Goal: Transaction & Acquisition: Purchase product/service

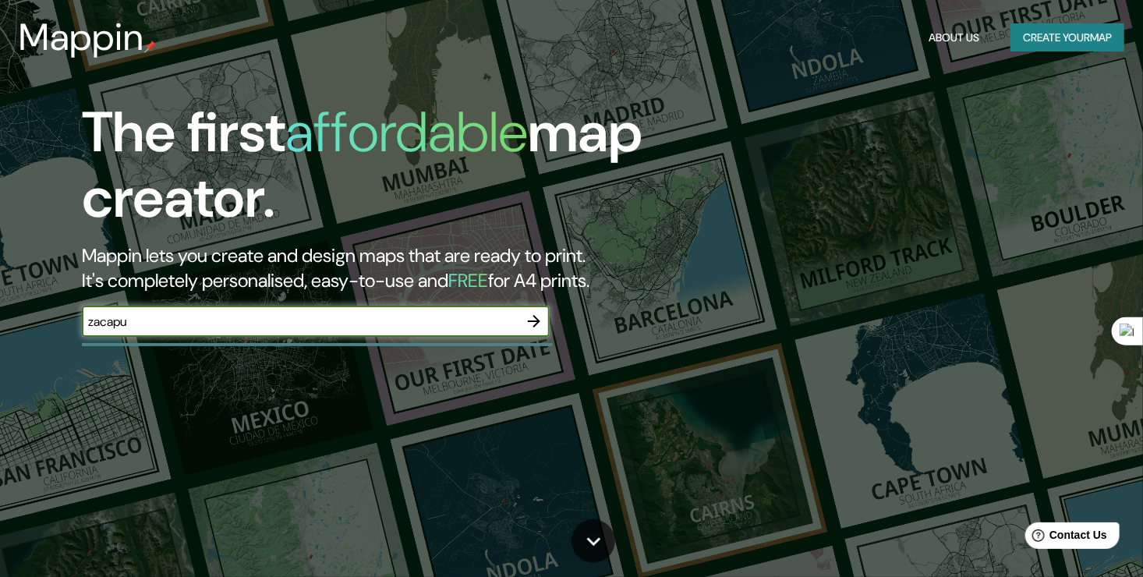
click at [537, 314] on icon "button" at bounding box center [534, 321] width 19 height 19
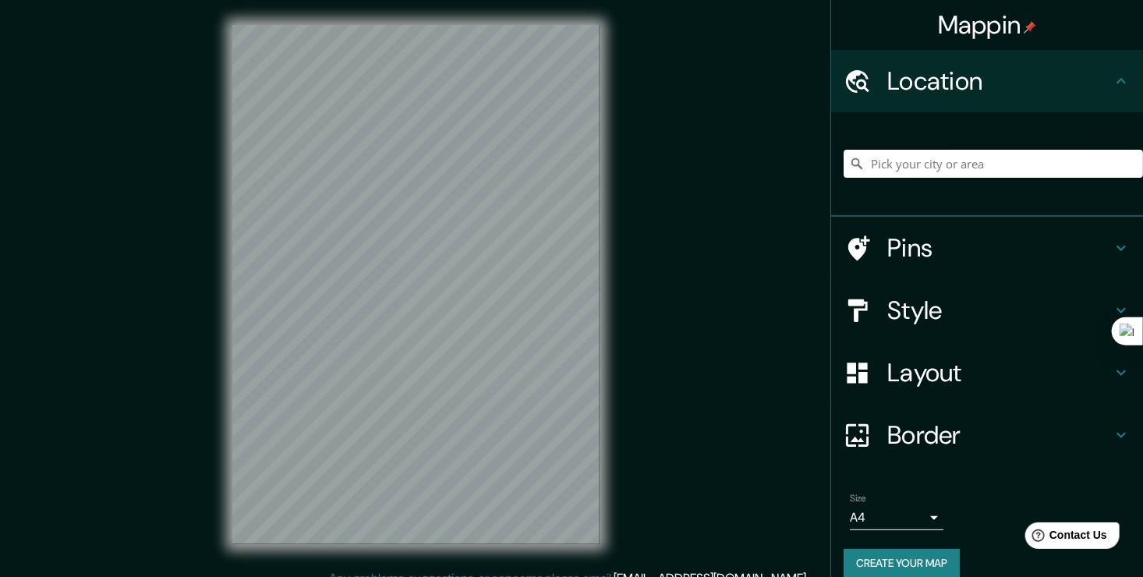
click at [898, 166] on input "Pick your city or area" at bounding box center [993, 164] width 299 height 28
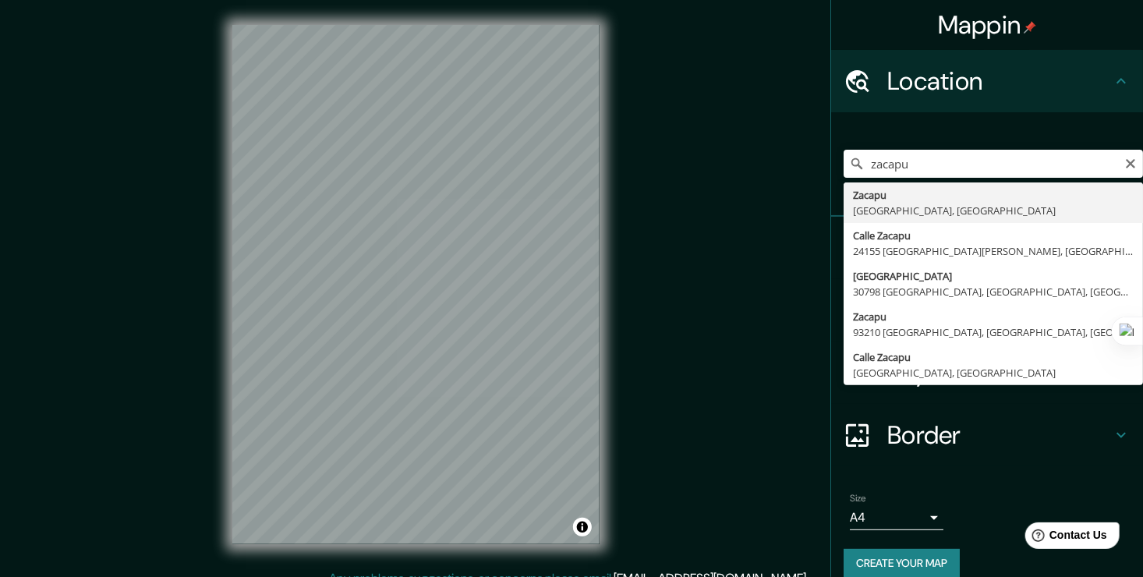
type input "[GEOGRAPHIC_DATA], [GEOGRAPHIC_DATA], [GEOGRAPHIC_DATA]"
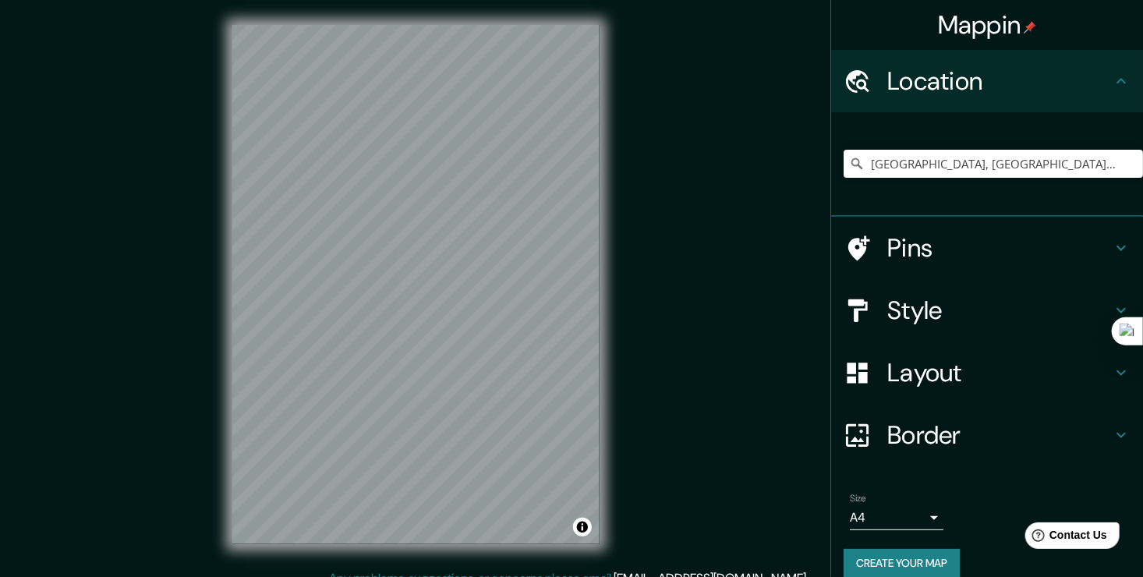
click at [993, 311] on h4 "Style" at bounding box center [1000, 310] width 225 height 31
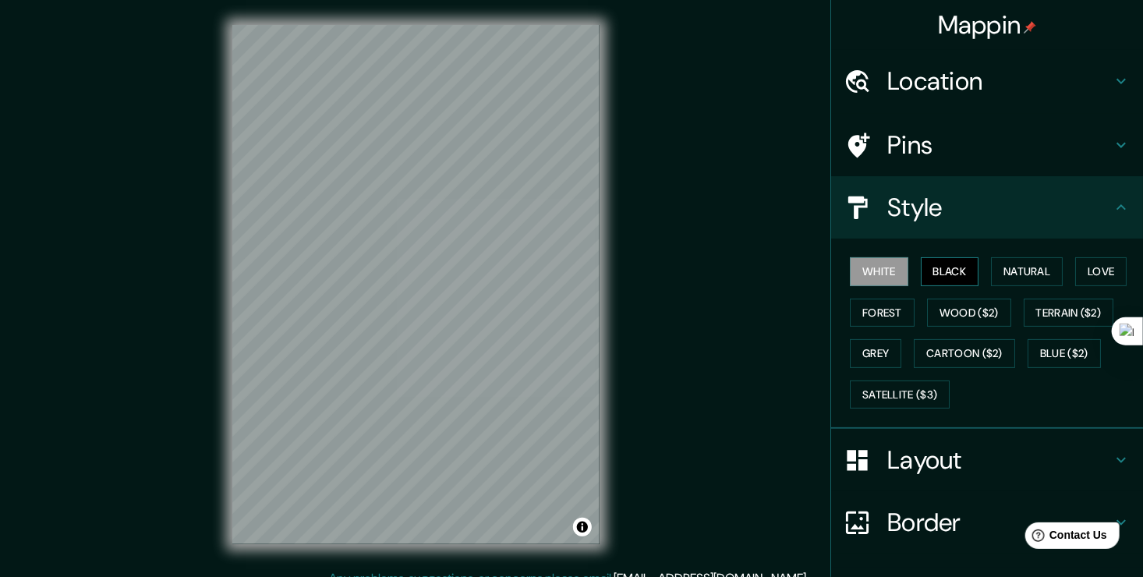
click at [954, 267] on button "Black" at bounding box center [950, 271] width 58 height 29
click at [1009, 272] on button "Natural" at bounding box center [1027, 271] width 72 height 29
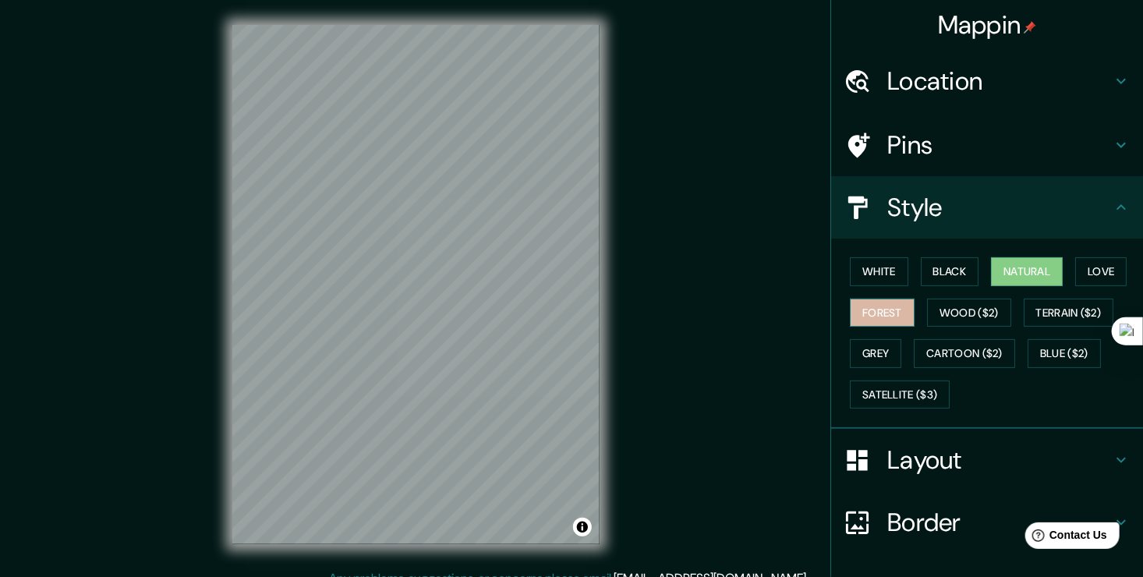
click at [877, 317] on button "Forest" at bounding box center [882, 313] width 65 height 29
click at [958, 306] on button "Wood ($2)" at bounding box center [969, 313] width 84 height 29
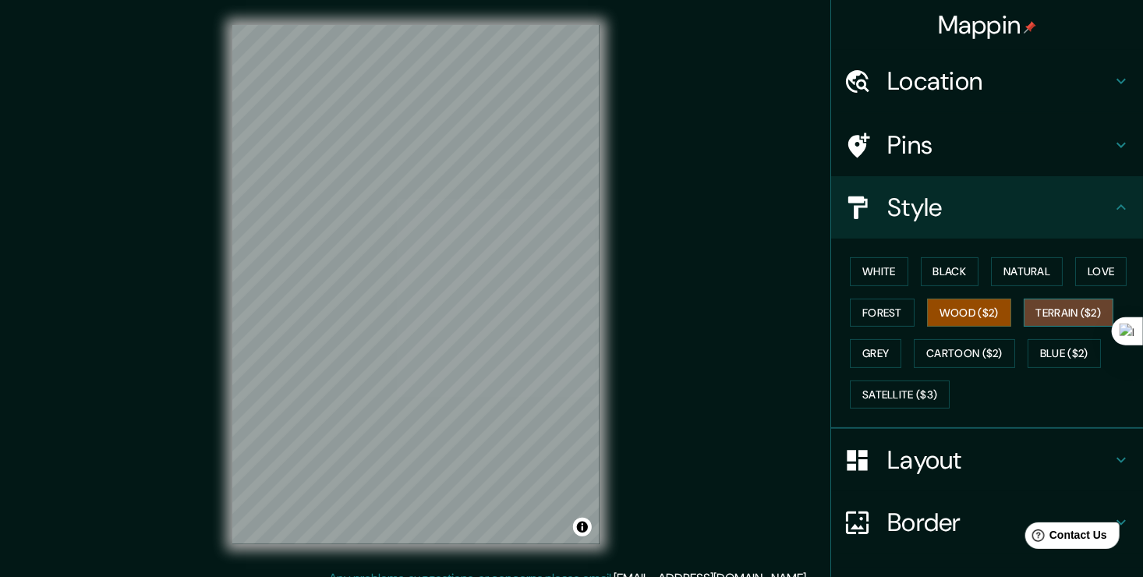
click at [1043, 306] on button "Terrain ($2)" at bounding box center [1069, 313] width 90 height 29
click at [873, 352] on button "Grey" at bounding box center [875, 353] width 51 height 29
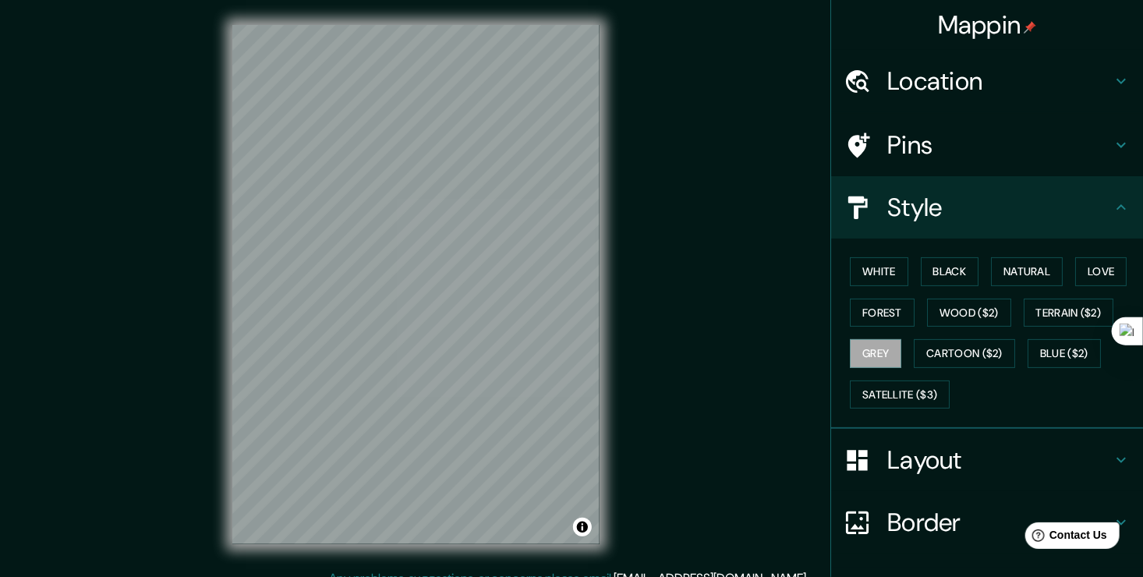
click at [1114, 143] on icon at bounding box center [1121, 145] width 19 height 19
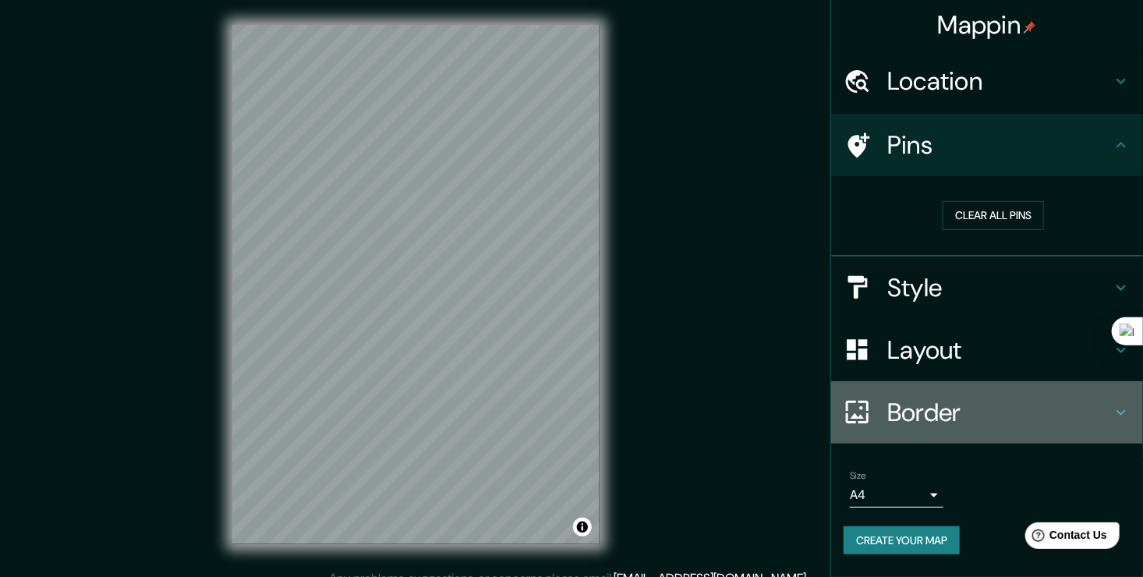
click at [1104, 406] on h4 "Border" at bounding box center [1000, 412] width 225 height 31
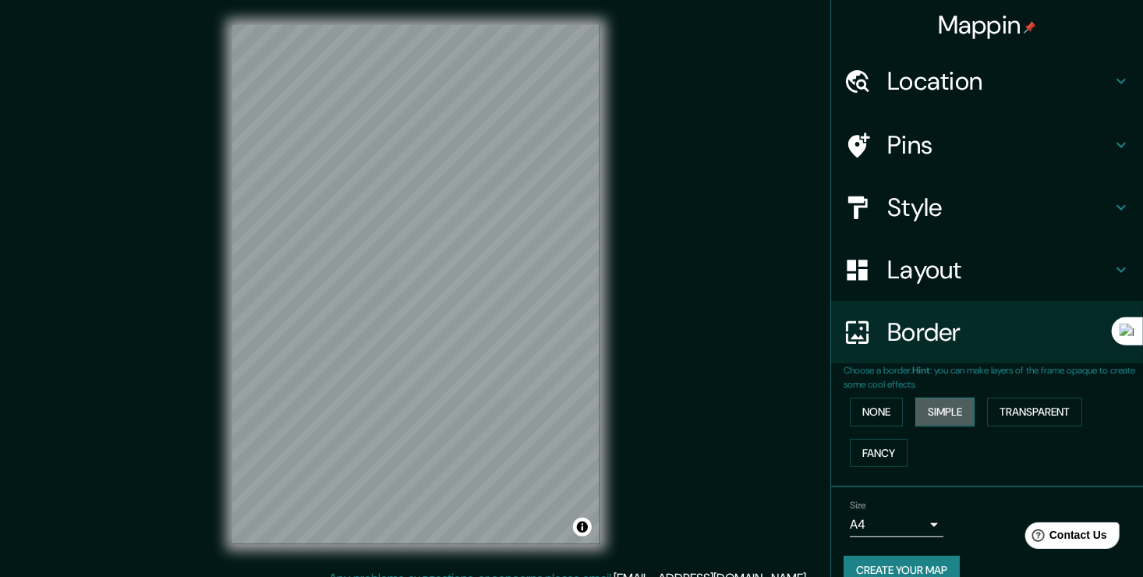
click at [961, 409] on button "Simple" at bounding box center [945, 412] width 59 height 29
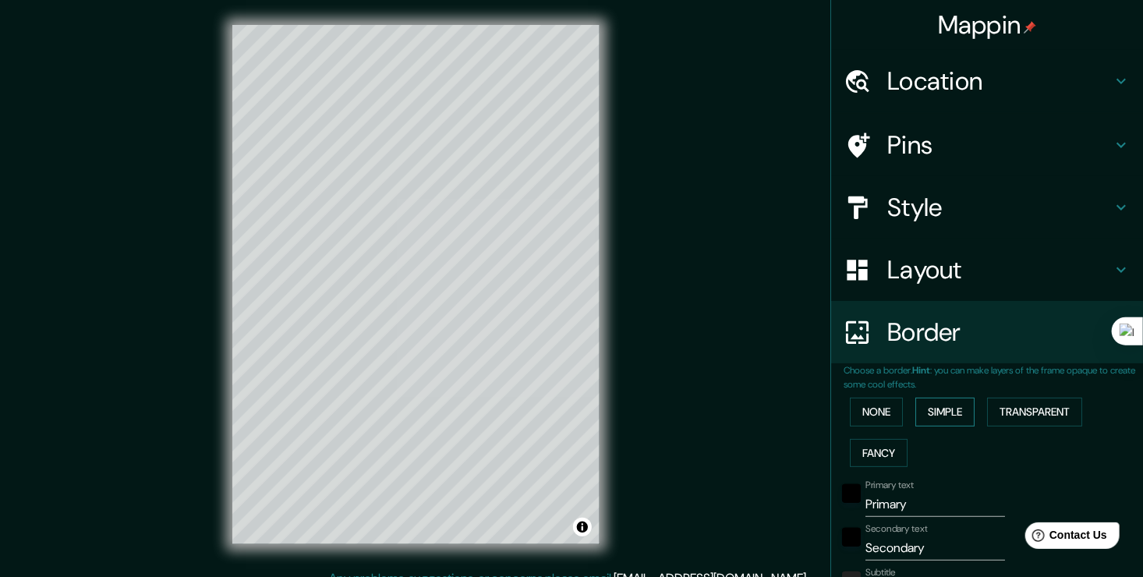
click at [961, 409] on button "Simple" at bounding box center [945, 412] width 59 height 29
type input "188"
type input "38"
click at [877, 406] on button "None" at bounding box center [876, 412] width 53 height 29
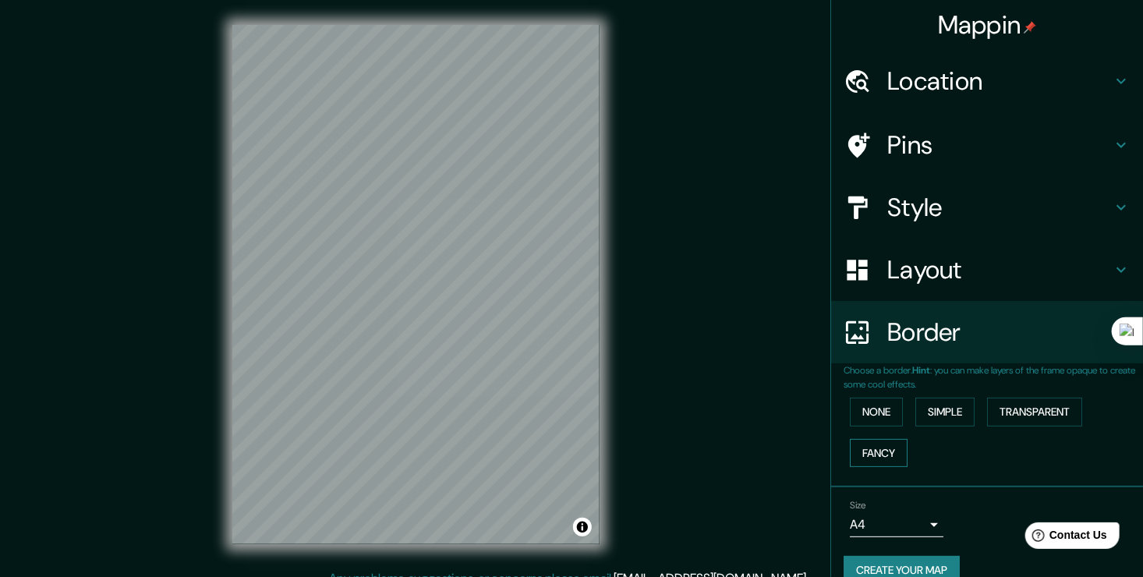
click at [872, 440] on button "Fancy" at bounding box center [879, 453] width 58 height 29
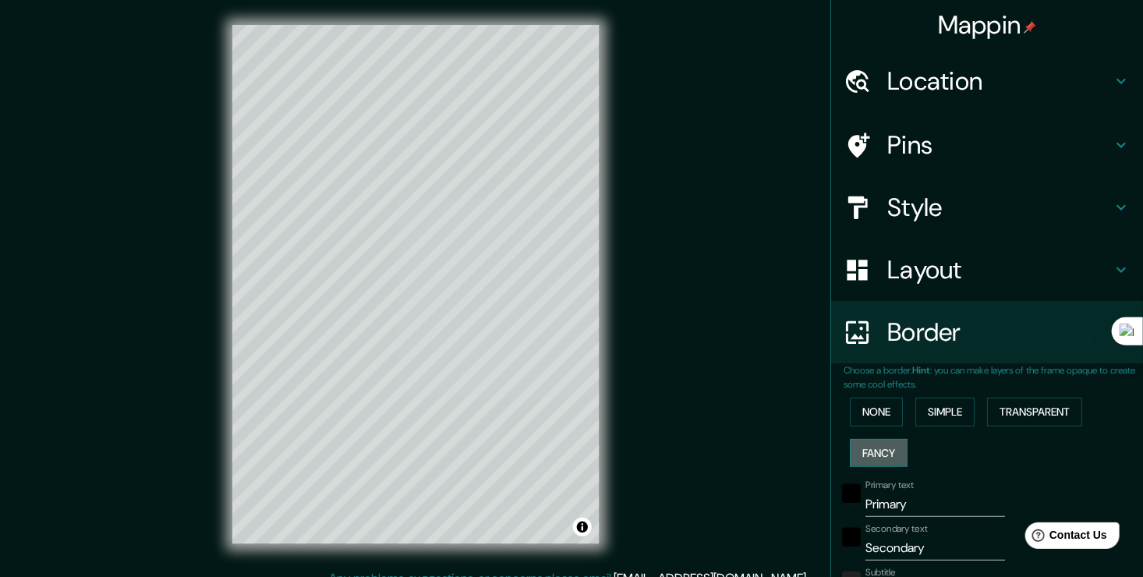
click at [872, 440] on button "Fancy" at bounding box center [879, 453] width 58 height 29
type input "188"
type input "38"
type input "19"
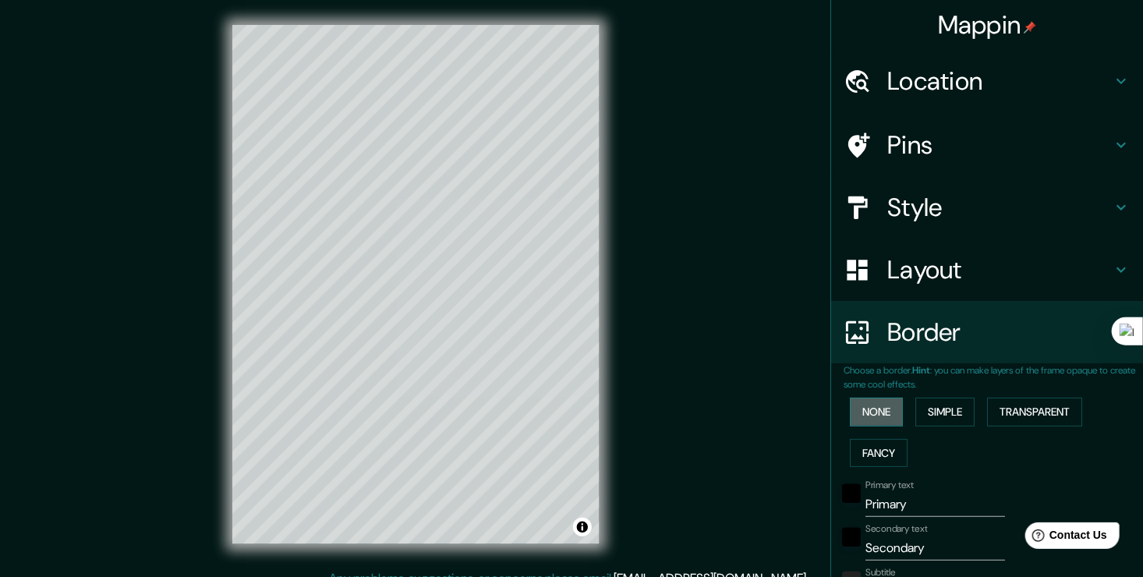
click at [868, 406] on button "None" at bounding box center [876, 412] width 53 height 29
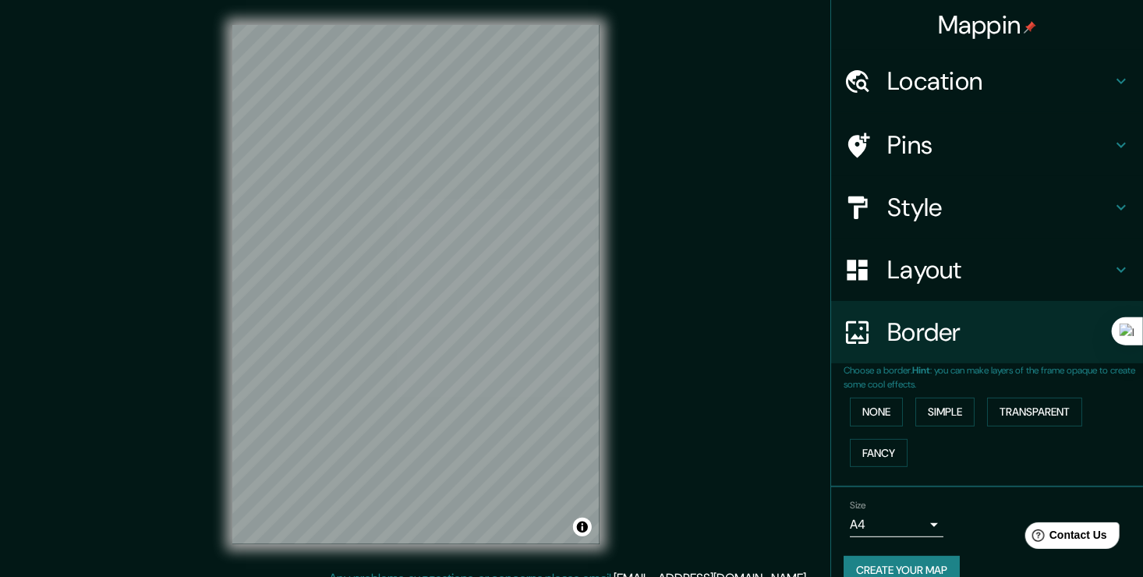
click at [995, 72] on h4 "Location" at bounding box center [1000, 81] width 225 height 31
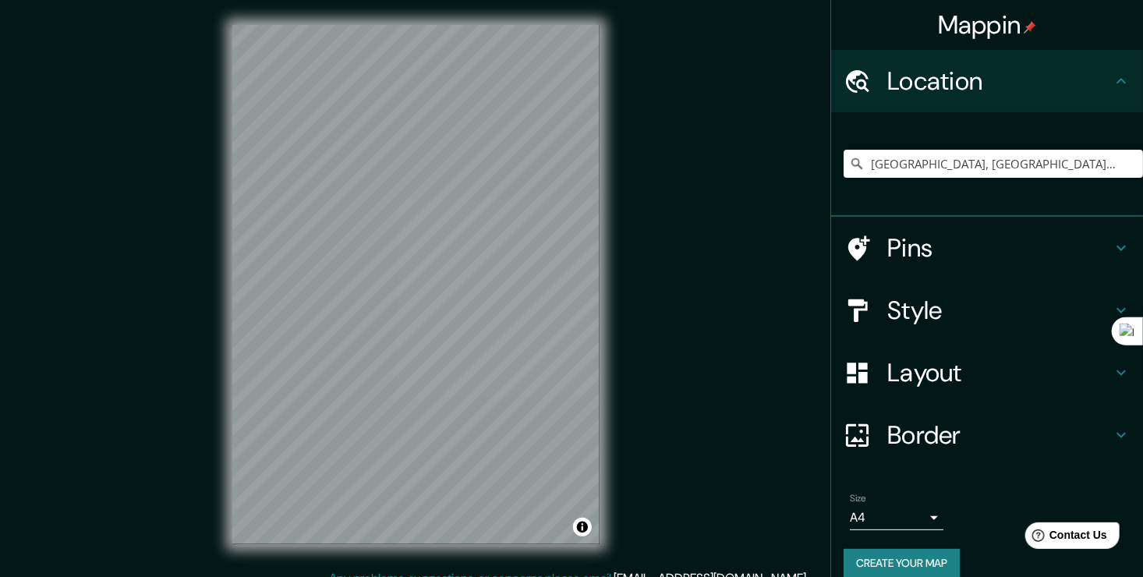
click at [995, 72] on h4 "Location" at bounding box center [1000, 81] width 225 height 31
click at [728, 272] on div "Mappin Location [GEOGRAPHIC_DATA], [GEOGRAPHIC_DATA], [GEOGRAPHIC_DATA] Pins St…" at bounding box center [571, 297] width 1143 height 594
